Goal: Task Accomplishment & Management: Use online tool/utility

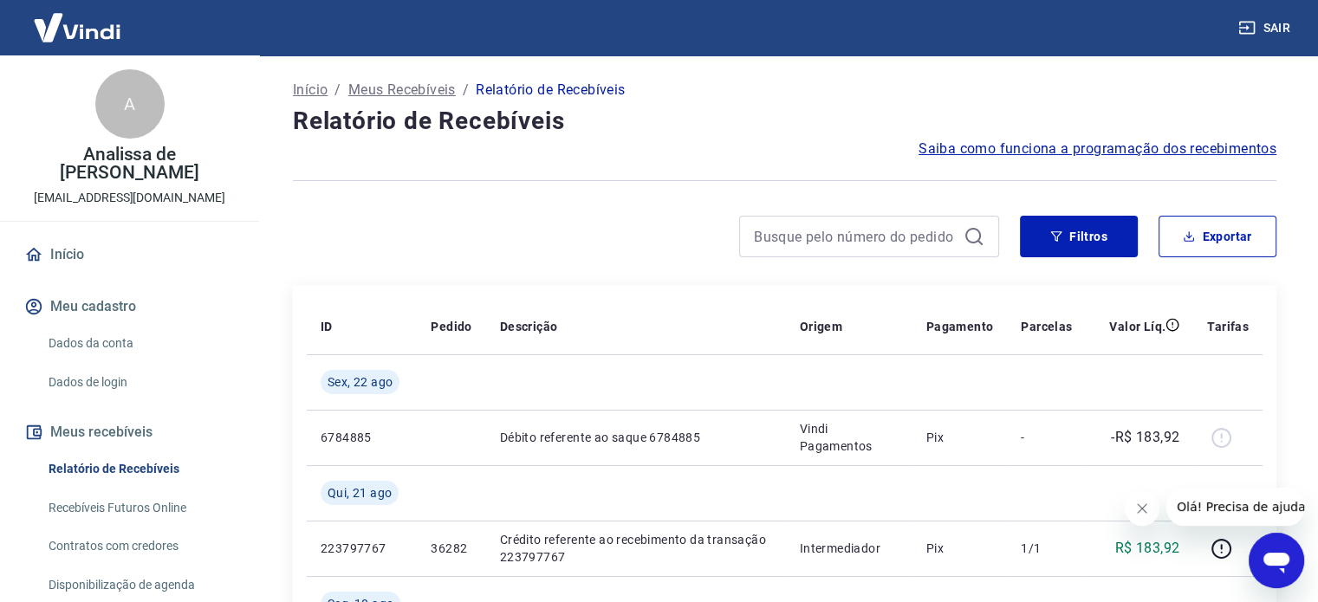
click at [129, 238] on link "Início" at bounding box center [129, 255] width 217 height 38
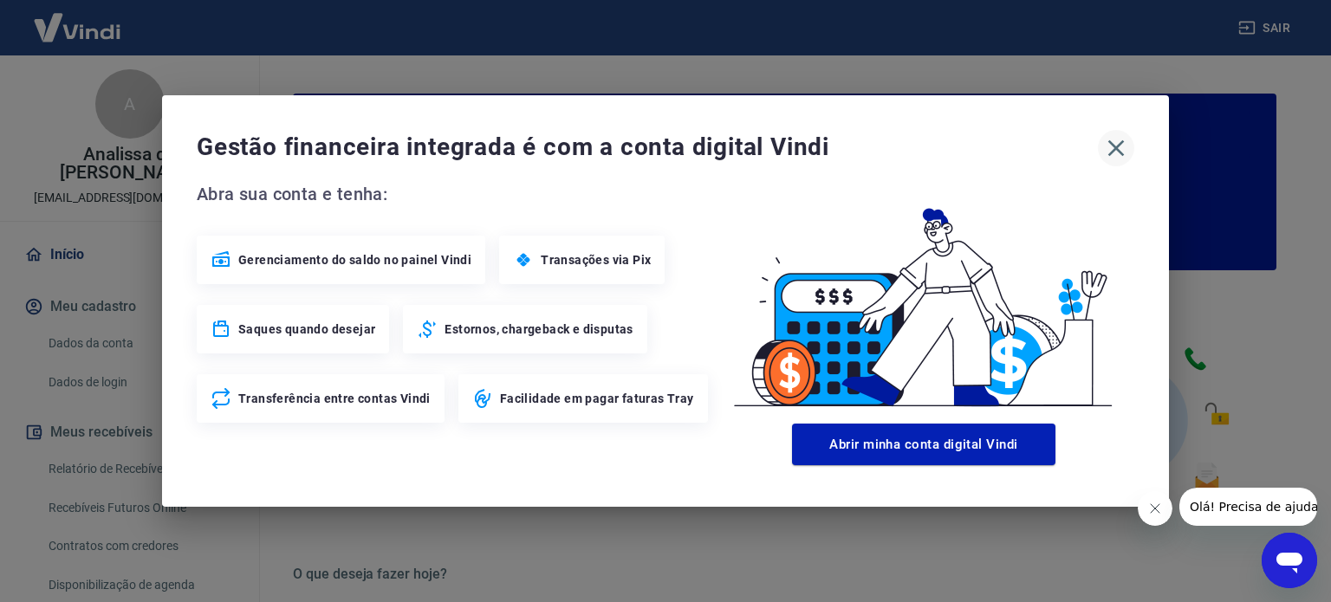
click at [1113, 143] on icon "button" at bounding box center [1116, 148] width 28 height 28
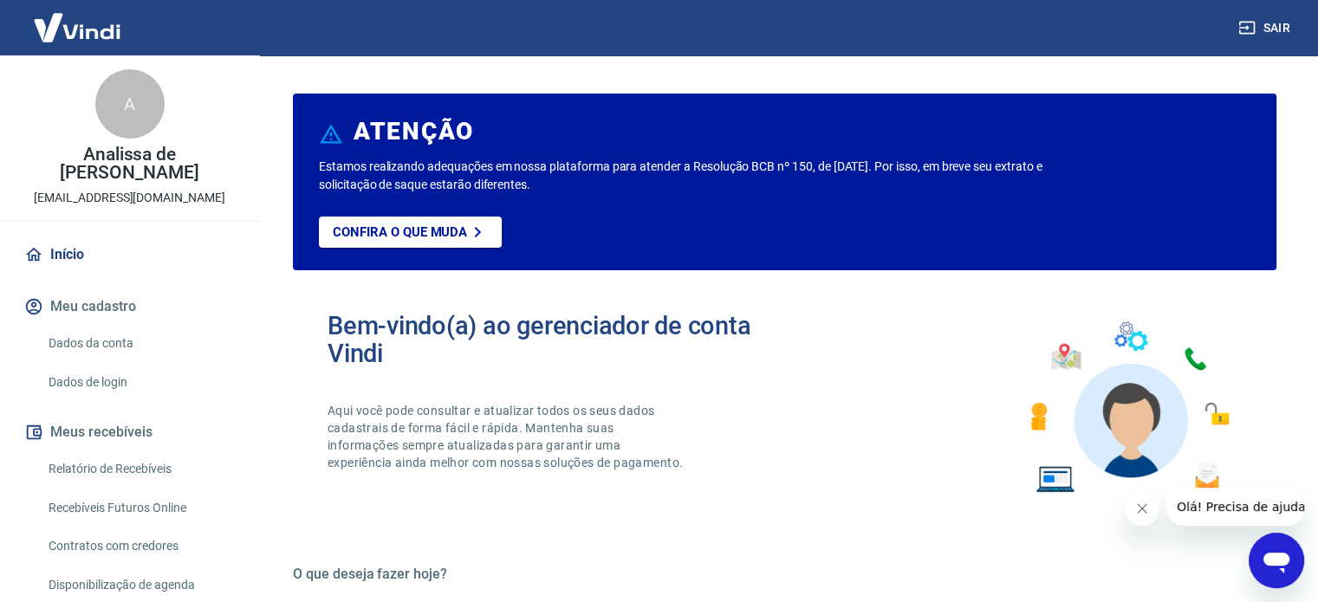
click at [81, 239] on link "Início" at bounding box center [129, 255] width 217 height 38
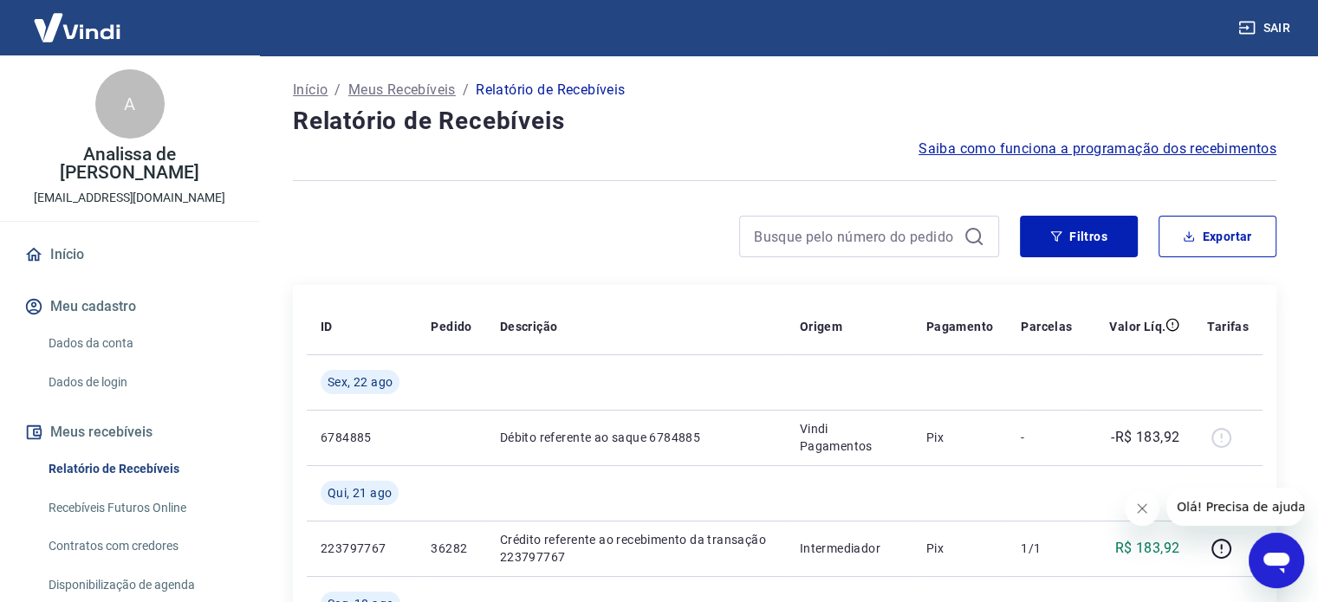
scroll to position [85, 0]
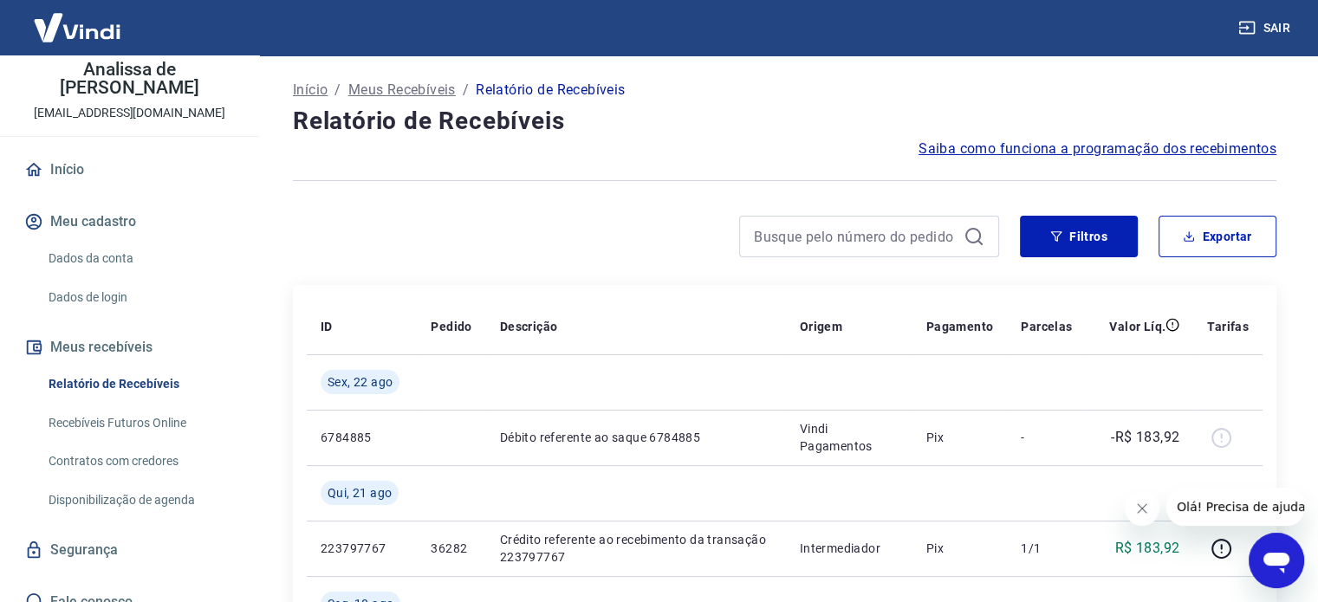
click at [164, 405] on link "Recebíveis Futuros Online" at bounding box center [140, 423] width 197 height 36
